Goal: Task Accomplishment & Management: Use online tool/utility

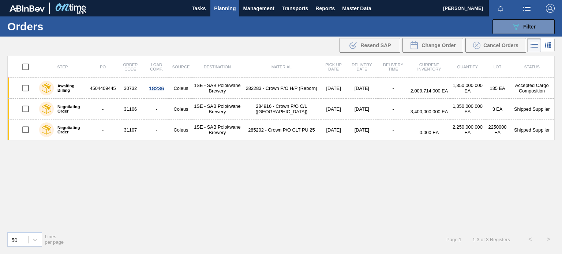
click at [235, 8] on span "Planning" at bounding box center [225, 8] width 22 height 9
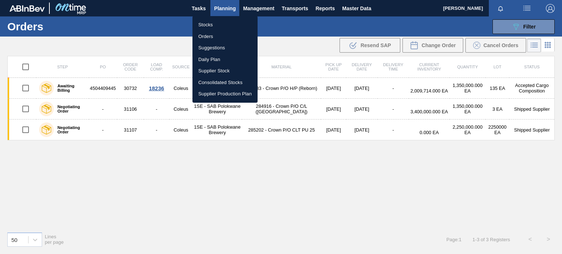
click at [296, 11] on div at bounding box center [281, 127] width 562 height 254
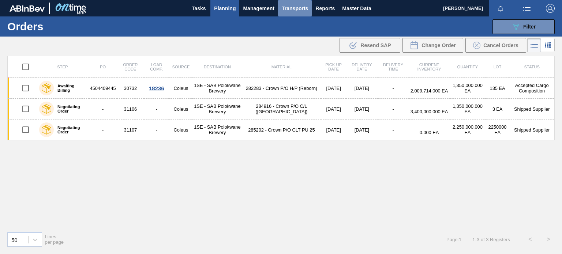
click at [296, 9] on span "Transports" at bounding box center [295, 8] width 26 height 9
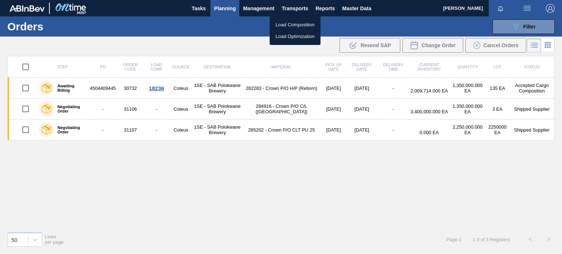
click at [224, 5] on div at bounding box center [281, 127] width 562 height 254
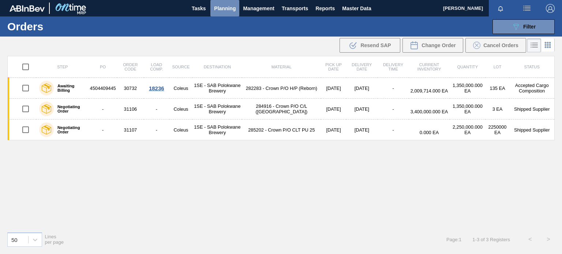
click at [232, 12] on span "Planning" at bounding box center [225, 8] width 22 height 9
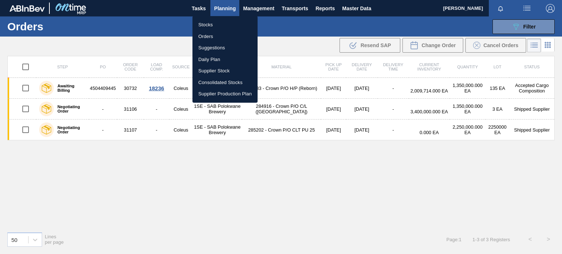
click at [211, 25] on li "Stocks" at bounding box center [224, 25] width 65 height 12
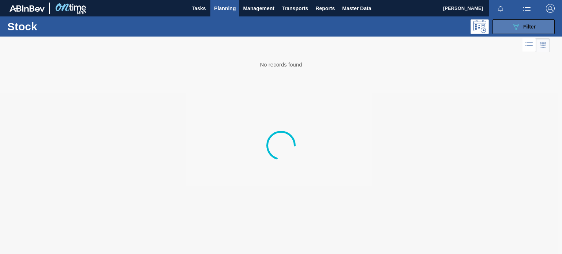
click at [507, 29] on button "089F7B8B-B2A5-4AFE-B5C0-19BA573D28AC Filter" at bounding box center [523, 26] width 62 height 15
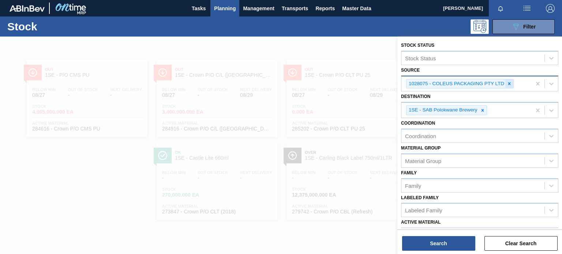
click at [511, 83] on icon at bounding box center [508, 83] width 5 height 5
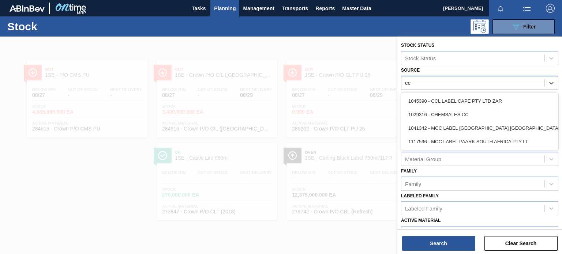
type input "ccl"
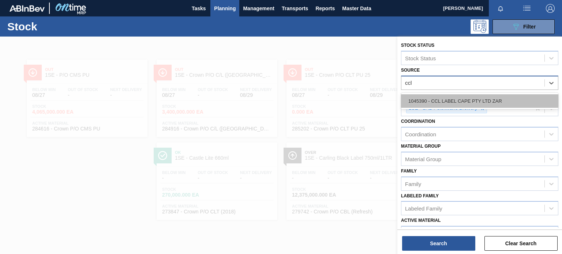
click at [483, 103] on div "1045390 - CCL LABEL CAPE PTY LTD ZAR" at bounding box center [479, 101] width 157 height 14
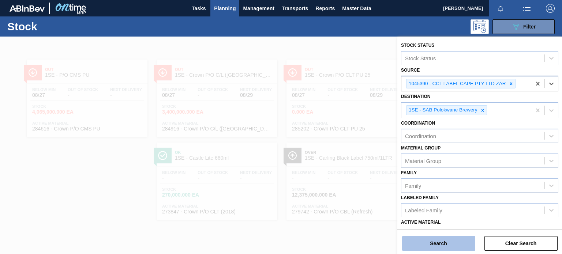
click at [456, 242] on button "Search" at bounding box center [438, 243] width 73 height 15
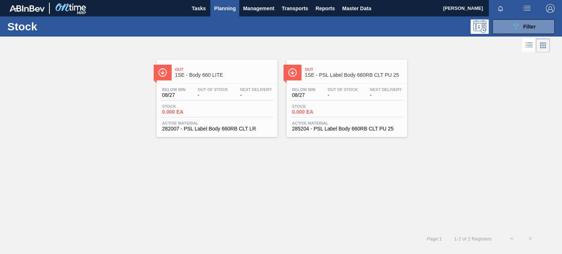
click at [341, 69] on span "Out" at bounding box center [354, 69] width 99 height 4
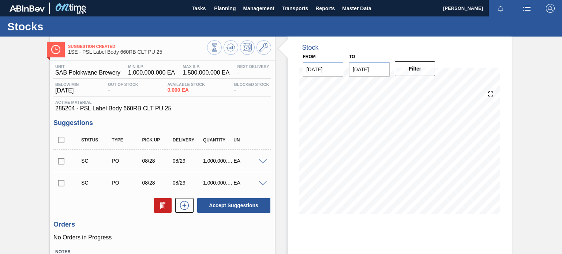
click at [258, 159] on span at bounding box center [262, 161] width 9 height 5
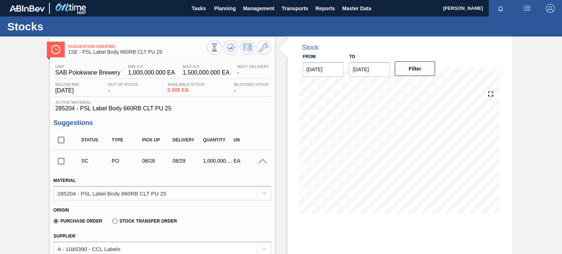
drag, startPoint x: 560, startPoint y: 79, endPoint x: 561, endPoint y: 96, distance: 17.2
click at [561, 96] on main "Tasks Planning Management Transports Reports Master Data [PERSON_NAME] Mark all…" at bounding box center [281, 127] width 562 height 254
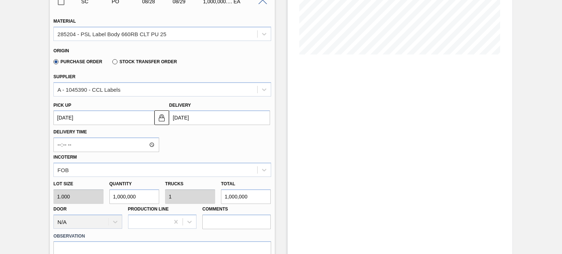
scroll to position [164, 0]
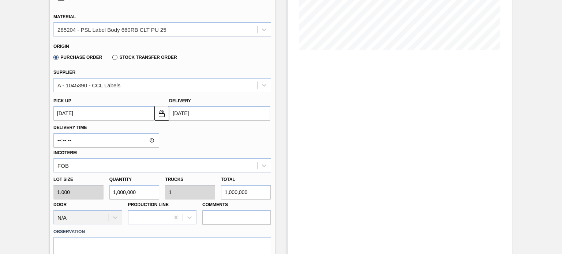
click at [143, 192] on input "1,000,000" at bounding box center [134, 192] width 50 height 15
click at [116, 192] on input "1,000,000" at bounding box center [134, 192] width 50 height 15
type input "0"
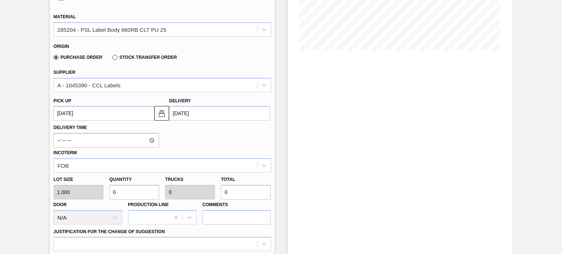
type input "20"
type input "2"
type input "0"
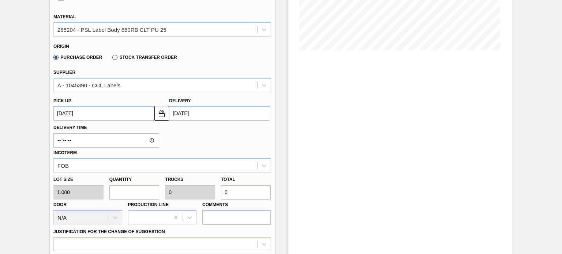
type input "2"
type input "22"
type input "228"
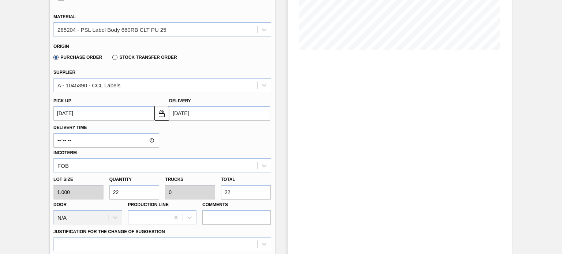
type input "228"
type input "2,280"
type input "0.002"
type input "2,280"
type input "22,800"
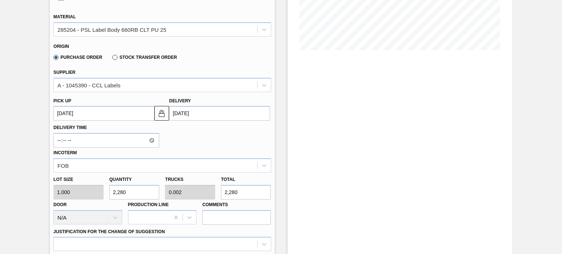
type input "0.023"
type input "22,800"
type input "228,000"
type input "0.228"
type input "228,000"
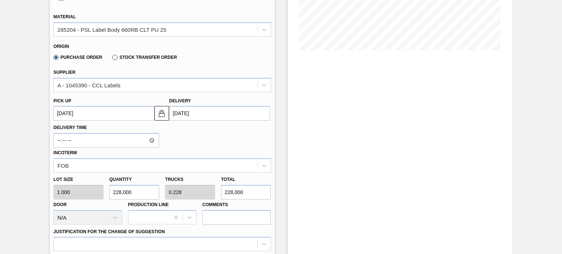
type input "2,280,000"
type input "2.28"
type input "2,280,000"
click at [214, 112] on input "[DATE]" at bounding box center [219, 113] width 101 height 15
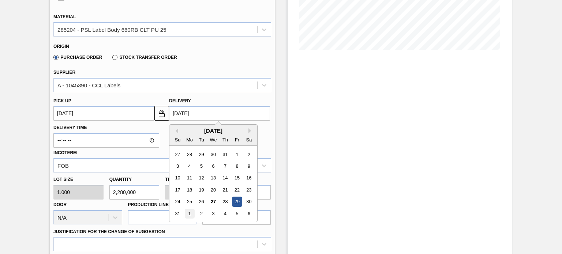
click at [190, 213] on div "1" at bounding box center [190, 214] width 10 height 10
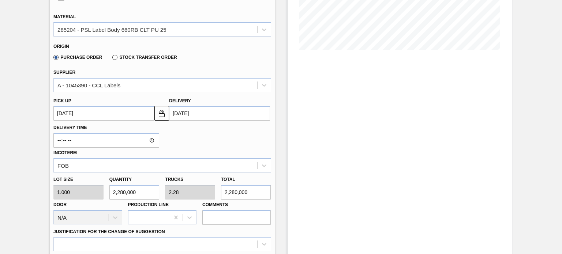
type up3237513016 "[DATE]"
type input "[DATE]"
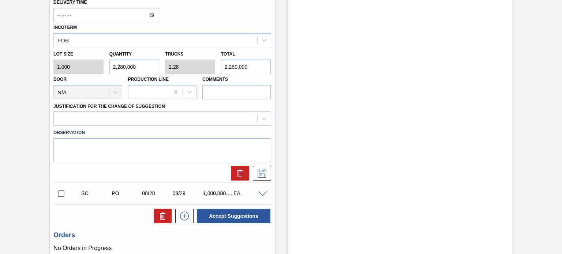
scroll to position [301, 0]
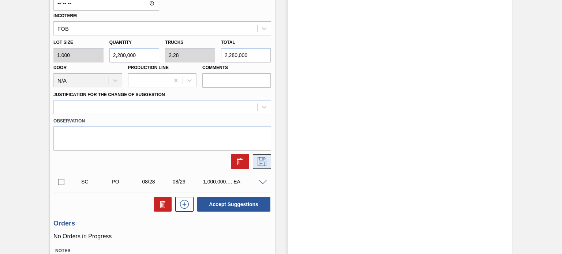
click at [263, 157] on icon at bounding box center [262, 161] width 12 height 9
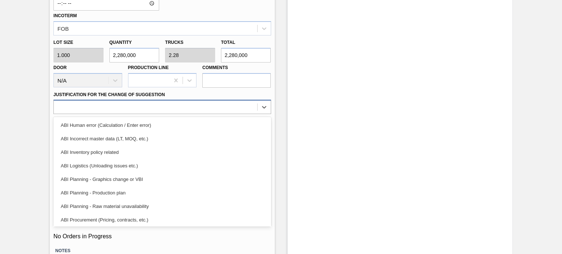
click at [237, 110] on div at bounding box center [155, 107] width 203 height 11
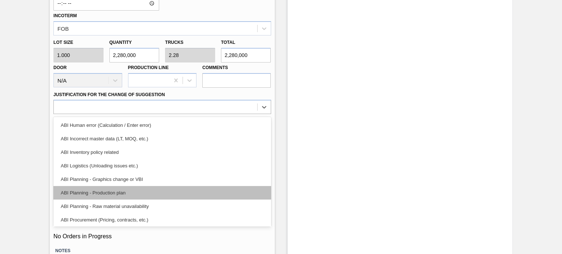
click at [161, 187] on div "ABI Planning - Production plan" at bounding box center [161, 193] width 217 height 14
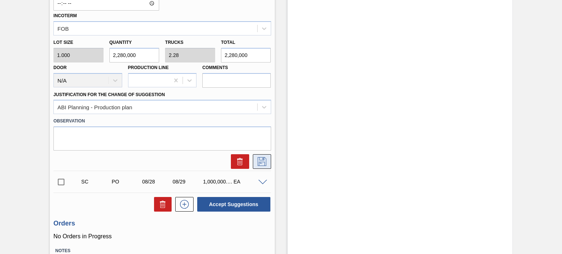
click at [257, 158] on icon at bounding box center [262, 161] width 12 height 9
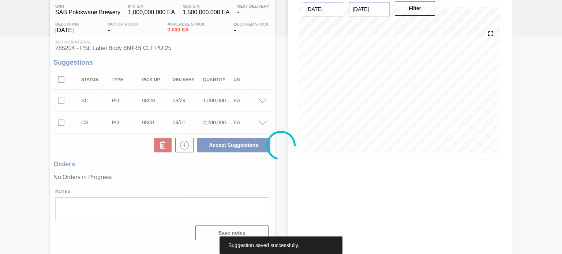
scroll to position [0, 0]
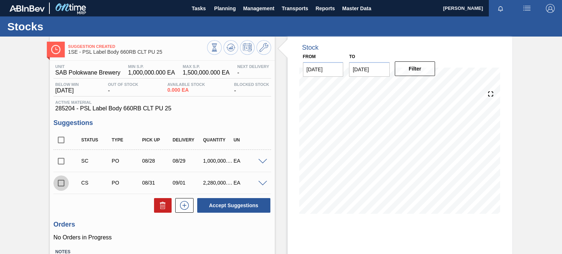
click at [60, 182] on input "checkbox" at bounding box center [60, 183] width 15 height 15
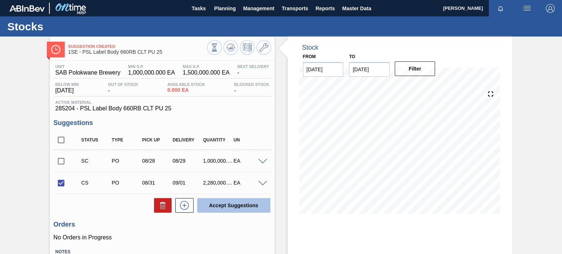
click at [203, 203] on button "Accept Suggestions" at bounding box center [233, 205] width 73 height 15
checkbox input "false"
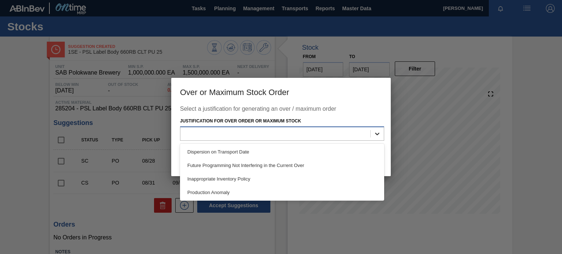
click at [376, 137] on div at bounding box center [376, 133] width 13 height 13
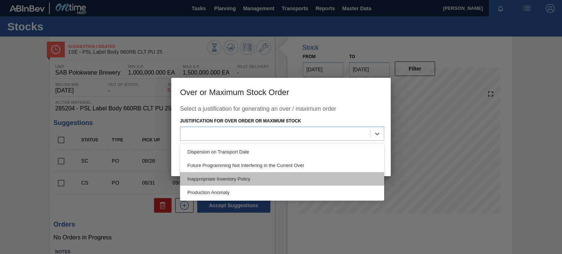
click at [290, 181] on div "Inappropriate Inventory Policy" at bounding box center [282, 179] width 204 height 14
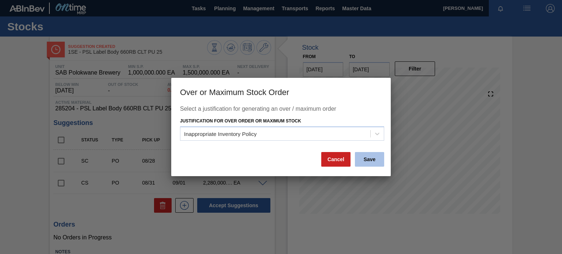
click at [357, 158] on button "Save" at bounding box center [369, 159] width 29 height 15
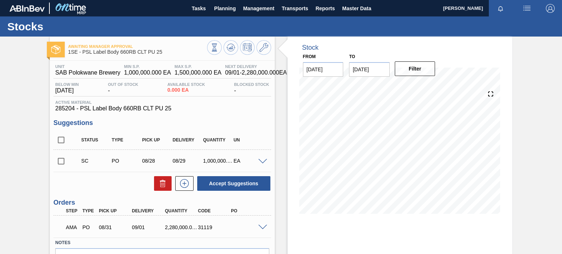
click at [258, 224] on div at bounding box center [263, 226] width 15 height 5
click at [259, 228] on span at bounding box center [262, 227] width 9 height 5
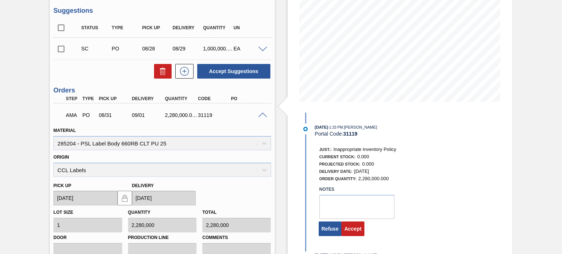
scroll to position [117, 0]
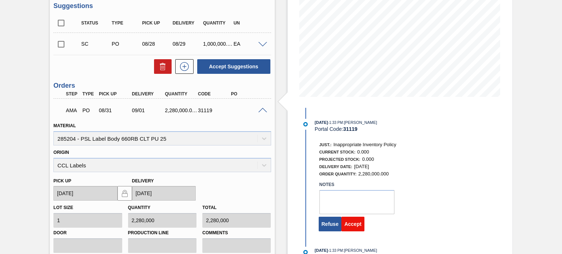
click at [354, 225] on button "Accept" at bounding box center [352, 224] width 23 height 15
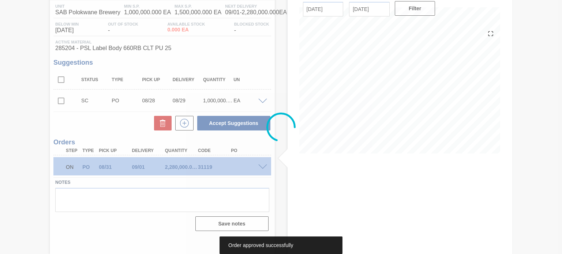
scroll to position [60, 0]
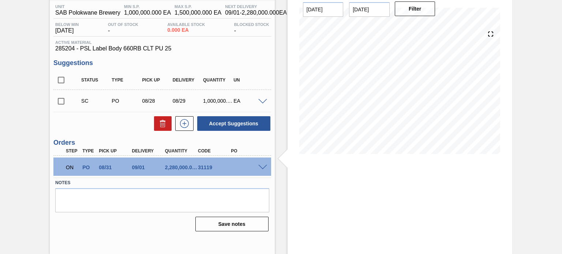
click at [263, 169] on div "ON PO 08/31 09/01 2,280,000.000 31119" at bounding box center [161, 167] width 217 height 18
click at [263, 166] on span at bounding box center [262, 167] width 9 height 5
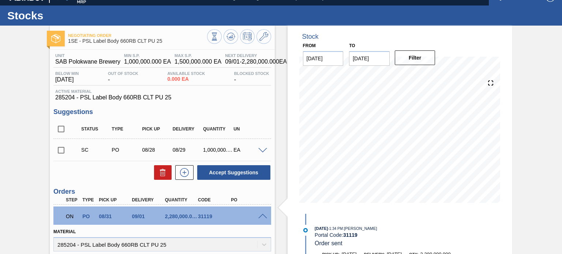
scroll to position [0, 0]
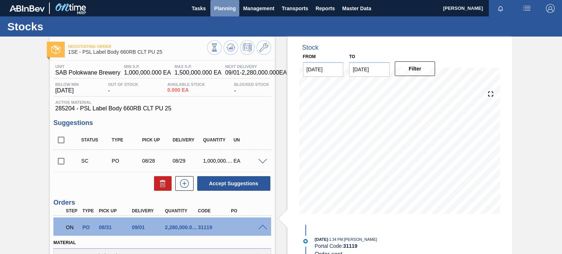
click at [215, 5] on span "Planning" at bounding box center [225, 8] width 22 height 9
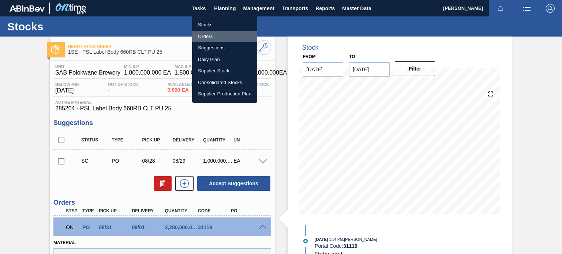
click at [210, 34] on li "Orders" at bounding box center [224, 37] width 65 height 12
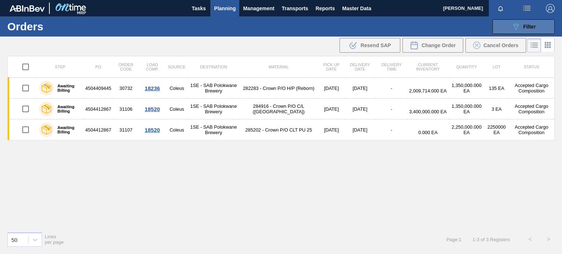
click at [514, 26] on icon at bounding box center [515, 27] width 5 height 6
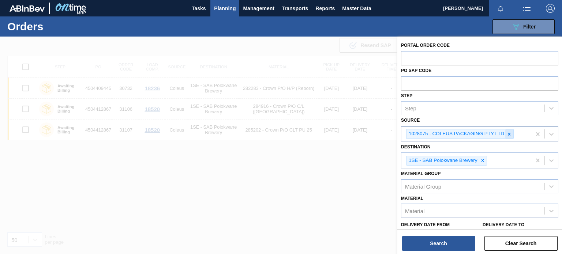
click at [507, 135] on icon at bounding box center [508, 134] width 5 height 5
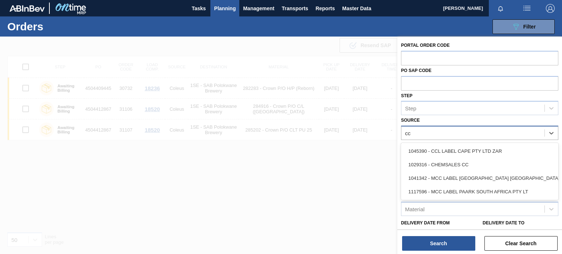
type input "ccl"
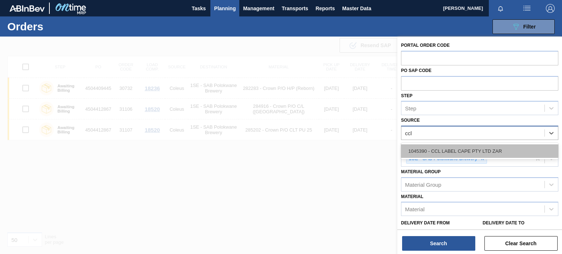
click at [465, 154] on div "1045390 - CCL LABEL CAPE PTY LTD ZAR" at bounding box center [479, 151] width 157 height 14
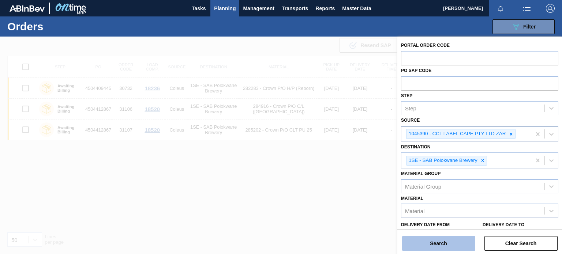
click at [440, 242] on button "Search" at bounding box center [438, 243] width 73 height 15
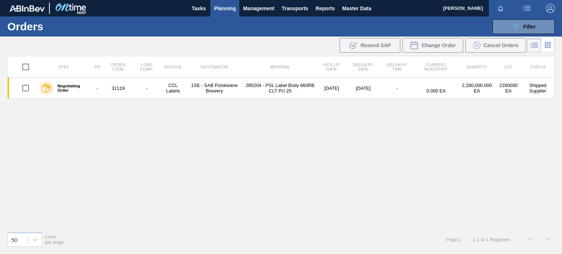
click at [90, 122] on div "Step PO Order Code Load Comp. Source Destination Material Pick up Date Delivery…" at bounding box center [280, 141] width 547 height 170
